Goal: Contribute content: Add original content to the website for others to see

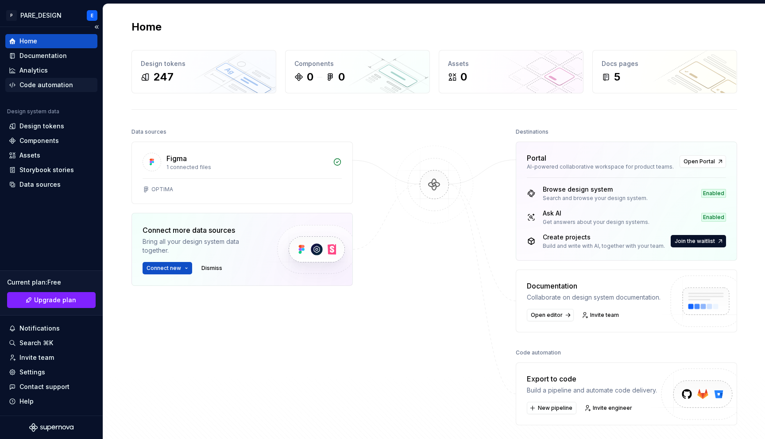
click at [47, 84] on div "Code automation" at bounding box center [46, 85] width 54 height 9
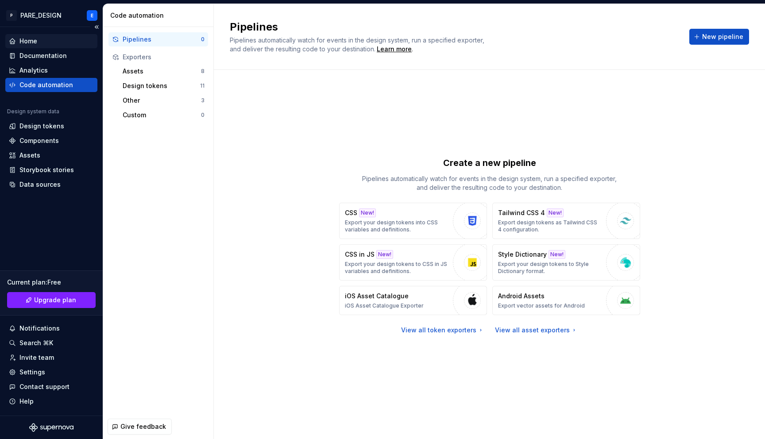
click at [29, 39] on div "Home" at bounding box center [28, 41] width 18 height 9
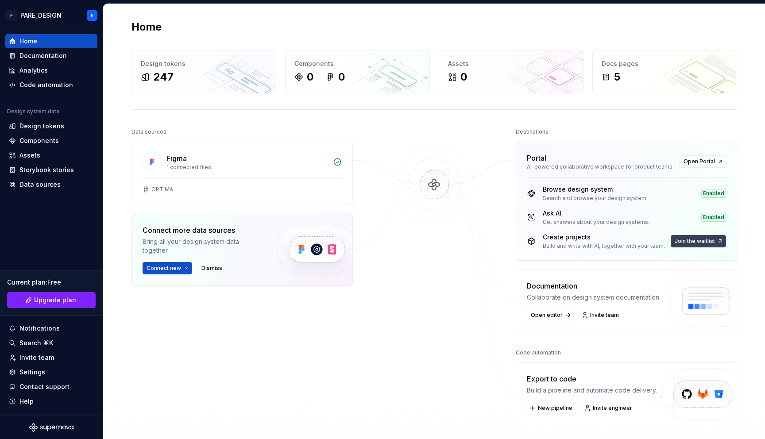
click at [697, 241] on span "Join the waitlist" at bounding box center [694, 241] width 40 height 7
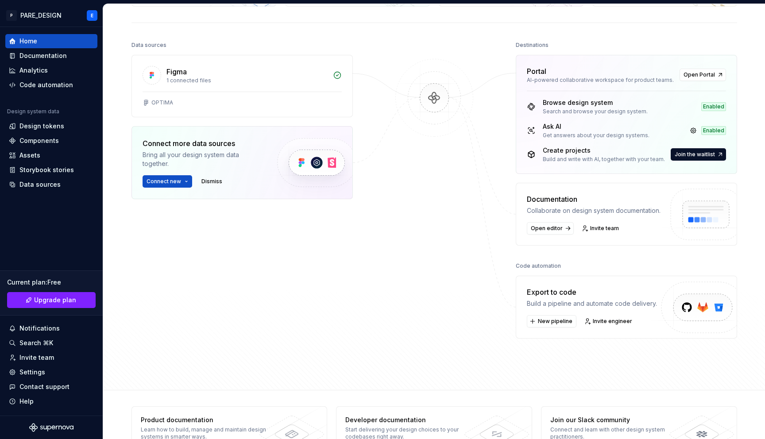
scroll to position [107, 0]
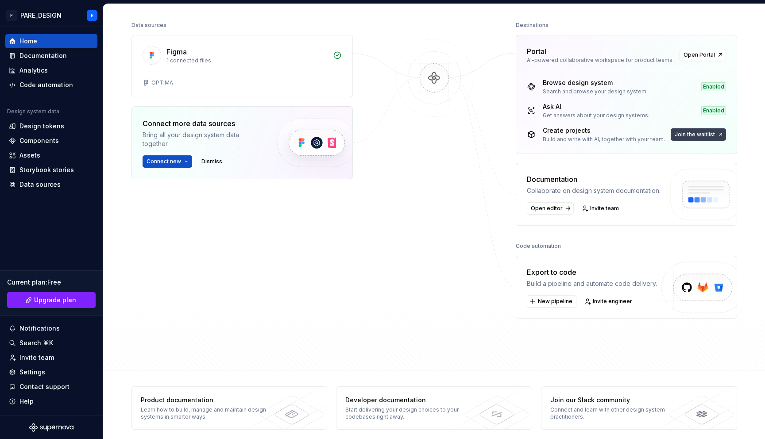
click at [713, 136] on button "Join the waitlist" at bounding box center [697, 134] width 55 height 12
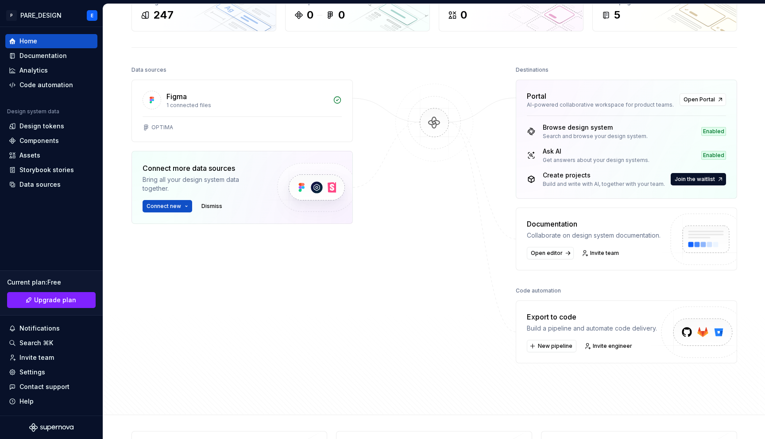
scroll to position [0, 0]
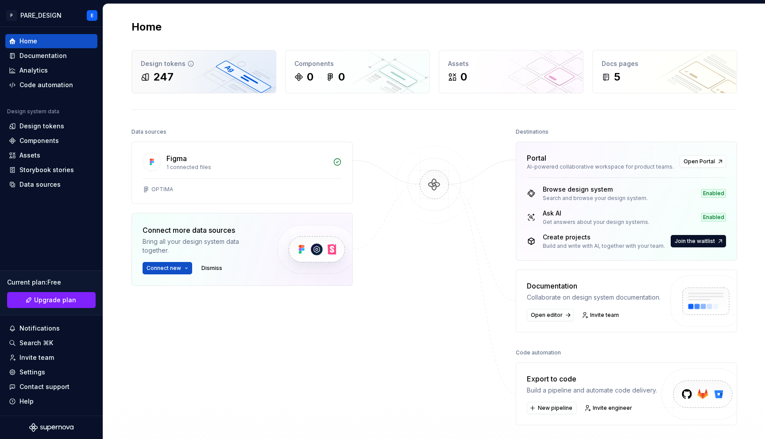
click at [229, 76] on div "247" at bounding box center [204, 77] width 126 height 14
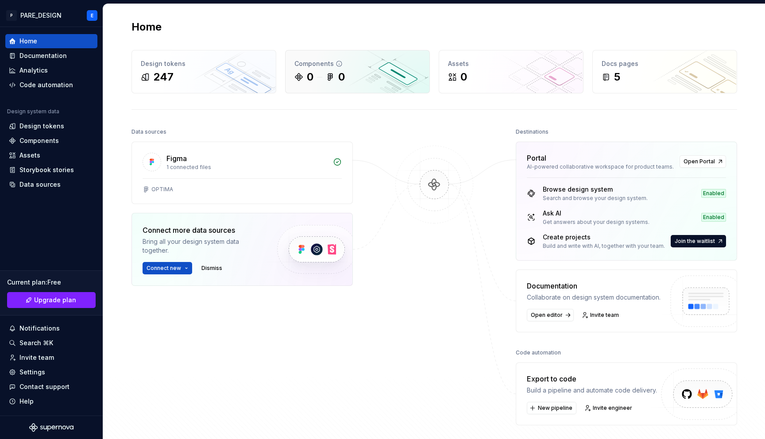
click at [375, 78] on div "0 0" at bounding box center [357, 77] width 126 height 14
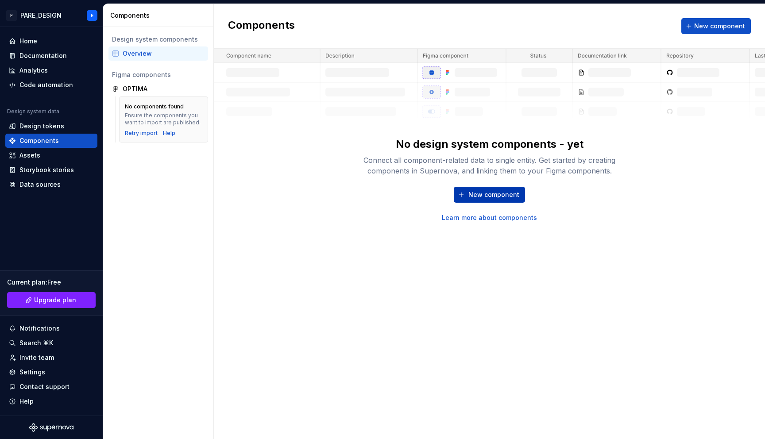
click at [474, 196] on span "New component" at bounding box center [493, 194] width 51 height 9
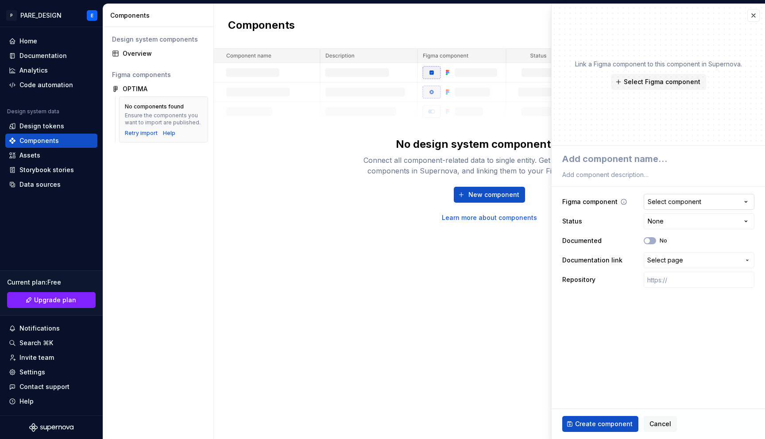
click at [688, 202] on div "Select component" at bounding box center [674, 201] width 54 height 9
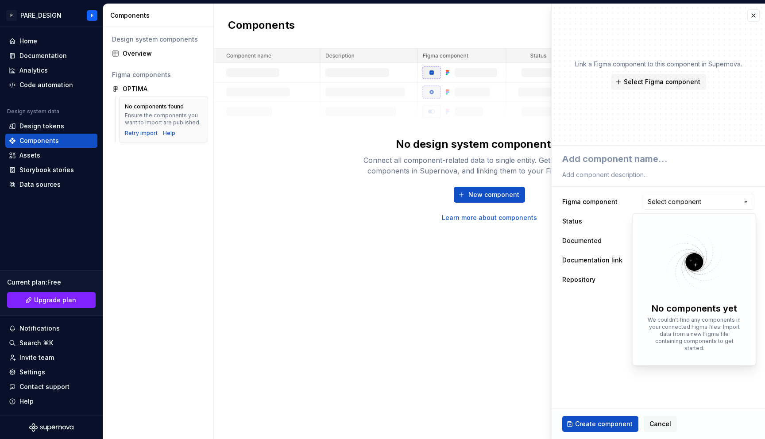
click at [605, 202] on html "**********" at bounding box center [382, 219] width 765 height 439
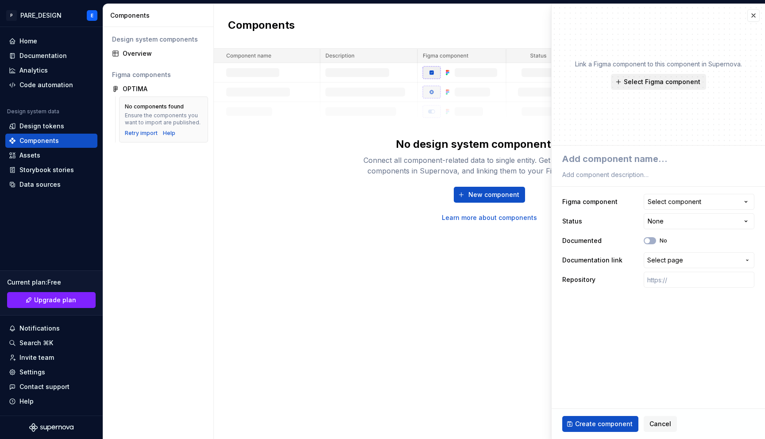
click at [652, 83] on span "Select Figma component" at bounding box center [661, 81] width 77 height 9
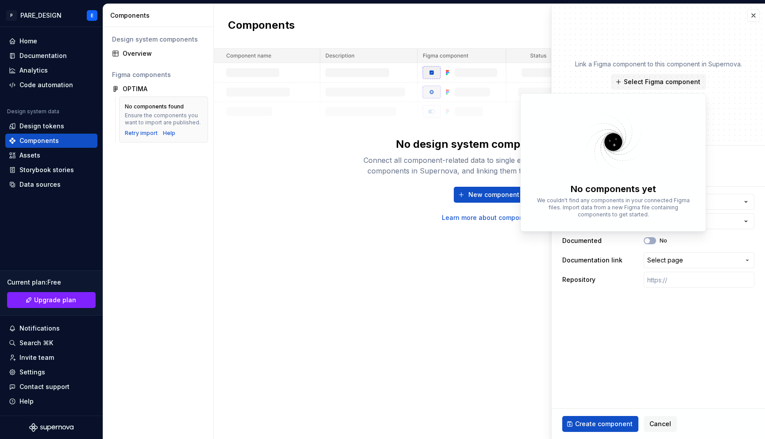
type textarea "*"
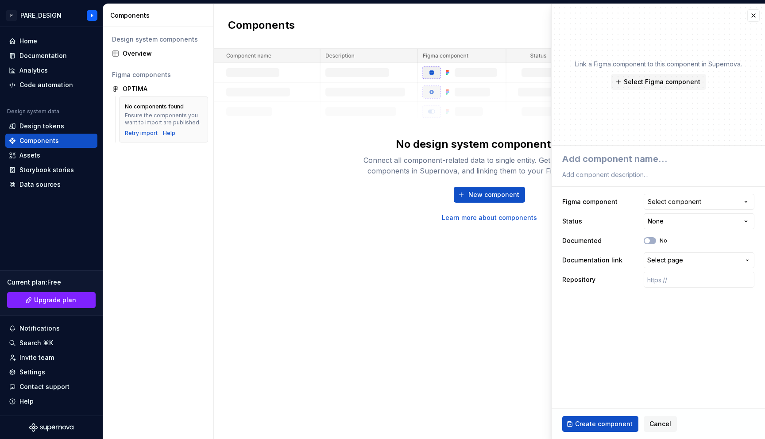
click at [721, 106] on div "Link a Figma component to this component in Supernova. Select Figma component" at bounding box center [657, 75] width 213 height 142
click at [659, 420] on span "Cancel" at bounding box center [660, 423] width 22 height 9
